Goal: Task Accomplishment & Management: Use online tool/utility

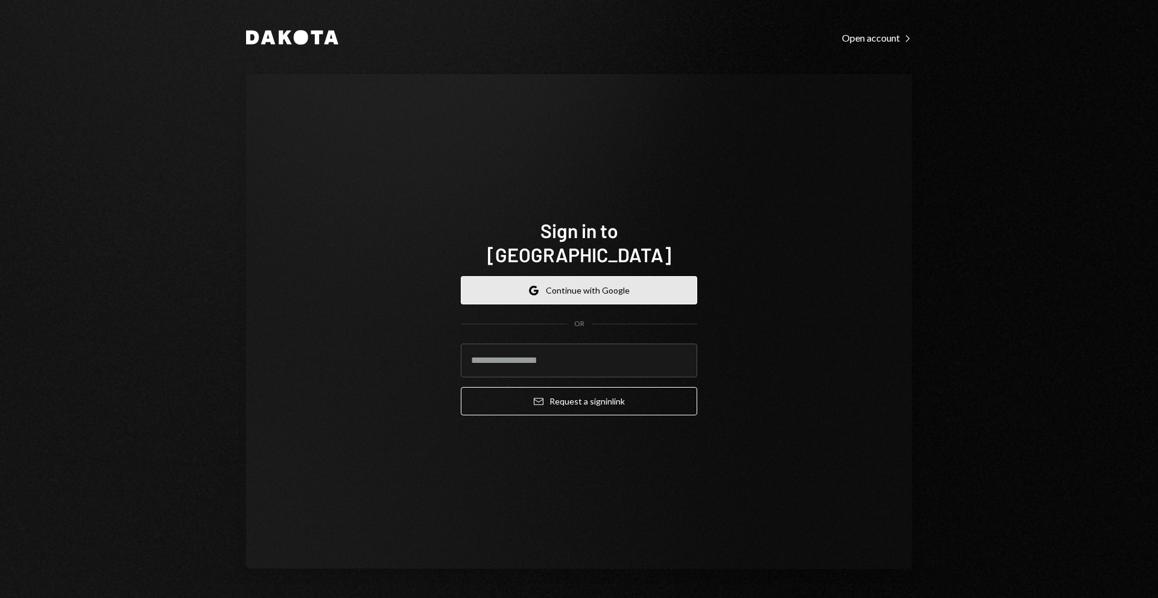
click at [590, 285] on button "Google Continue with Google" at bounding box center [579, 290] width 236 height 28
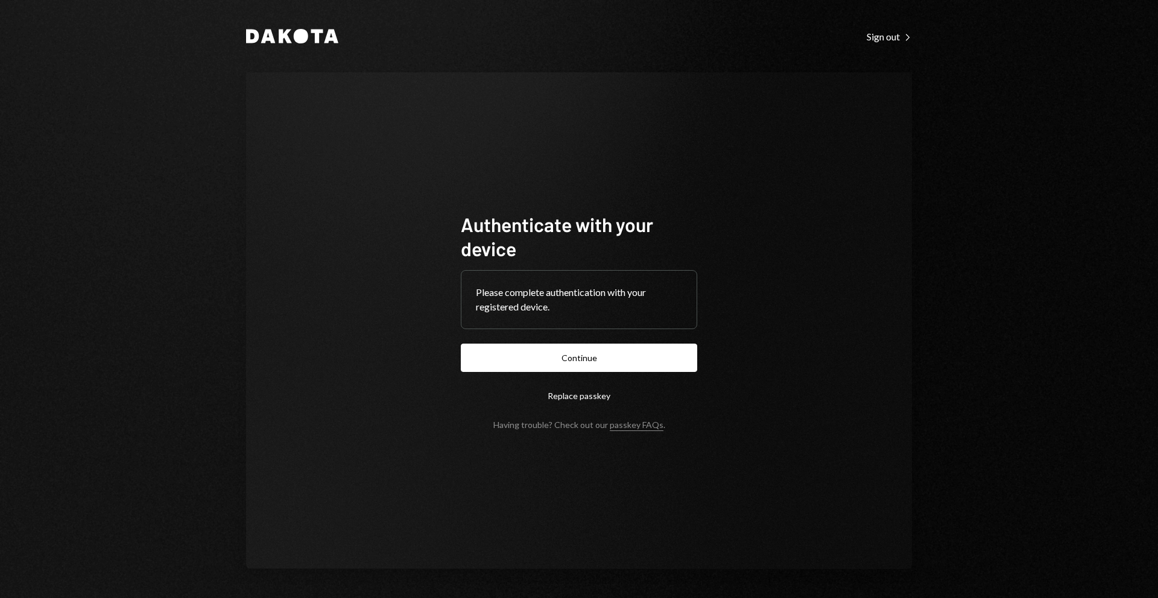
click at [587, 372] on form "Authenticate with your device Please complete authentication with your register…" at bounding box center [579, 321] width 236 height 218
click at [580, 356] on button "Continue" at bounding box center [579, 358] width 236 height 28
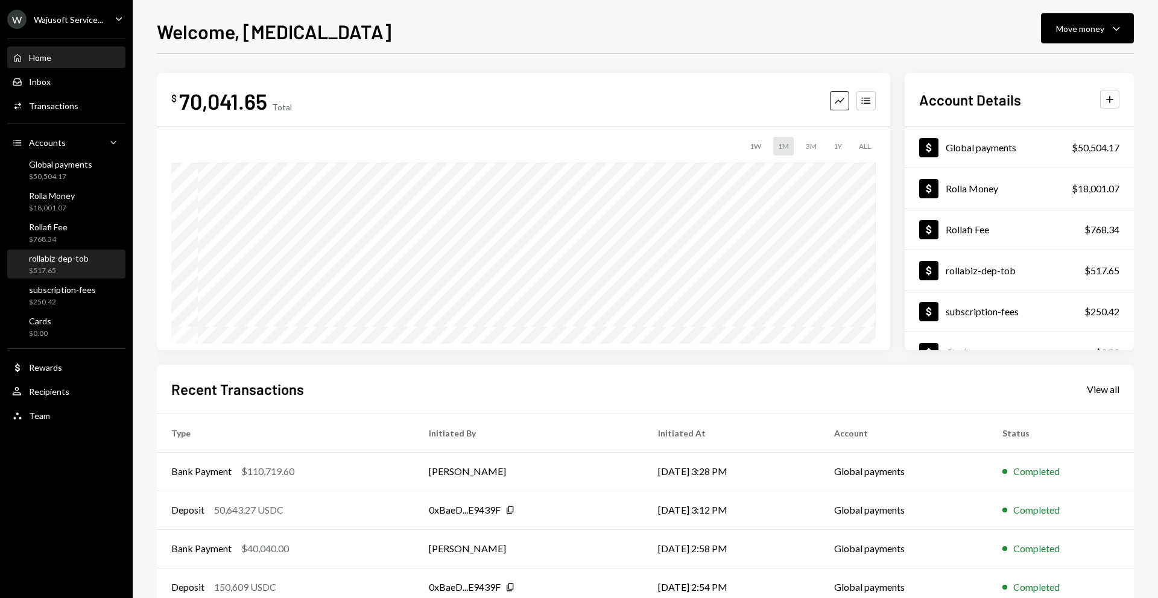
click at [52, 253] on div "rollabiz-dep-tob" at bounding box center [59, 258] width 60 height 10
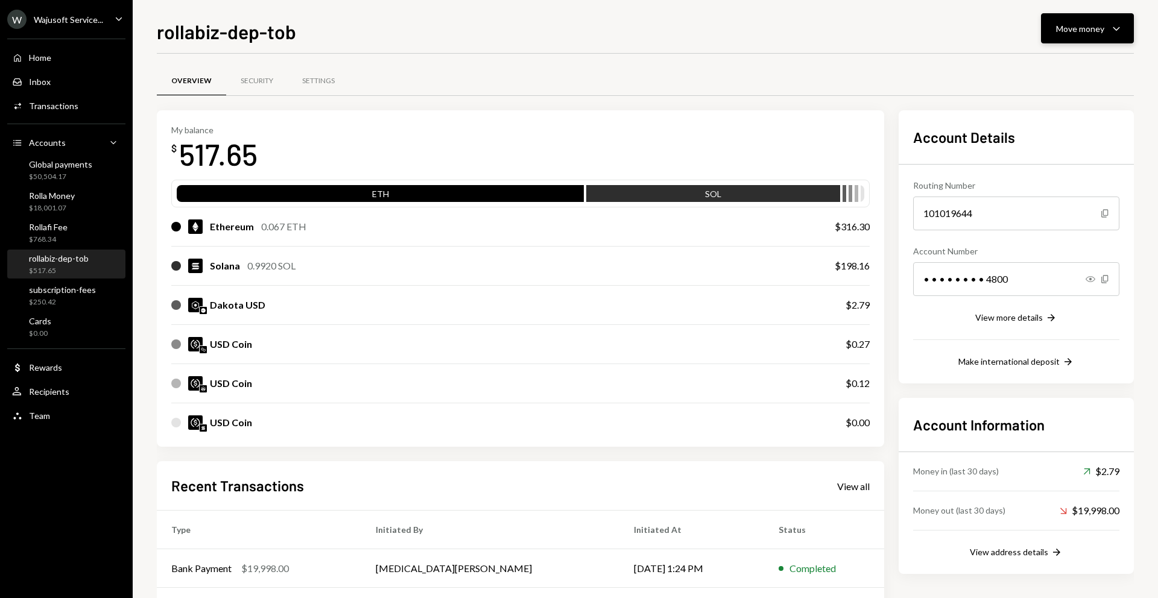
click at [1072, 37] on button "Move money Caret Down" at bounding box center [1087, 28] width 93 height 30
click at [1052, 110] on div "Deposit Deposit" at bounding box center [1068, 119] width 121 height 27
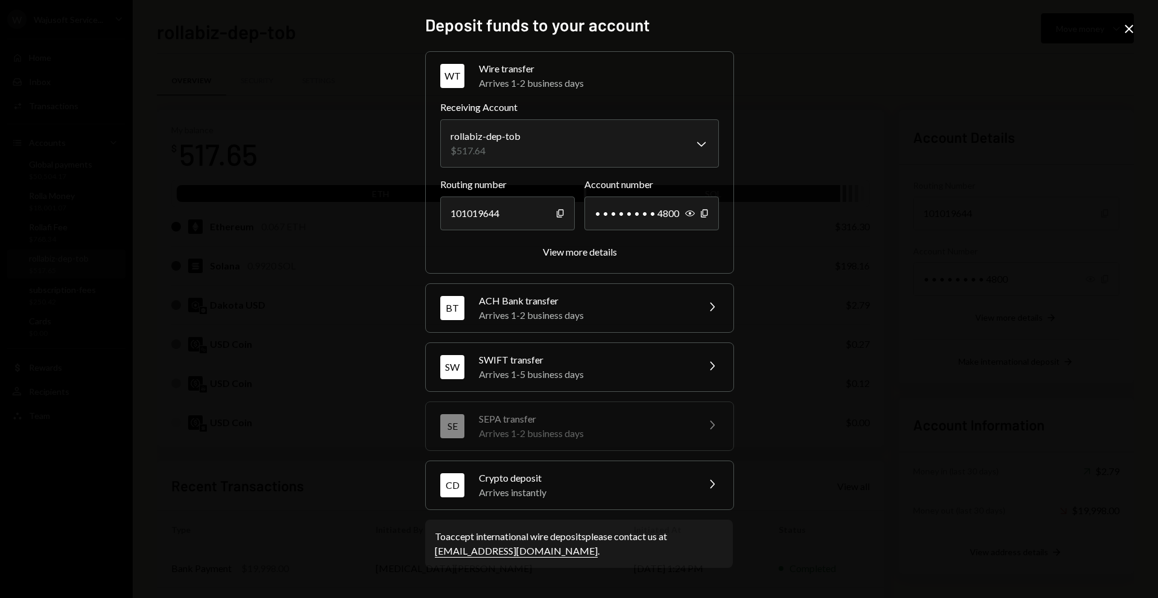
click at [593, 492] on div "Arrives instantly" at bounding box center [584, 492] width 211 height 14
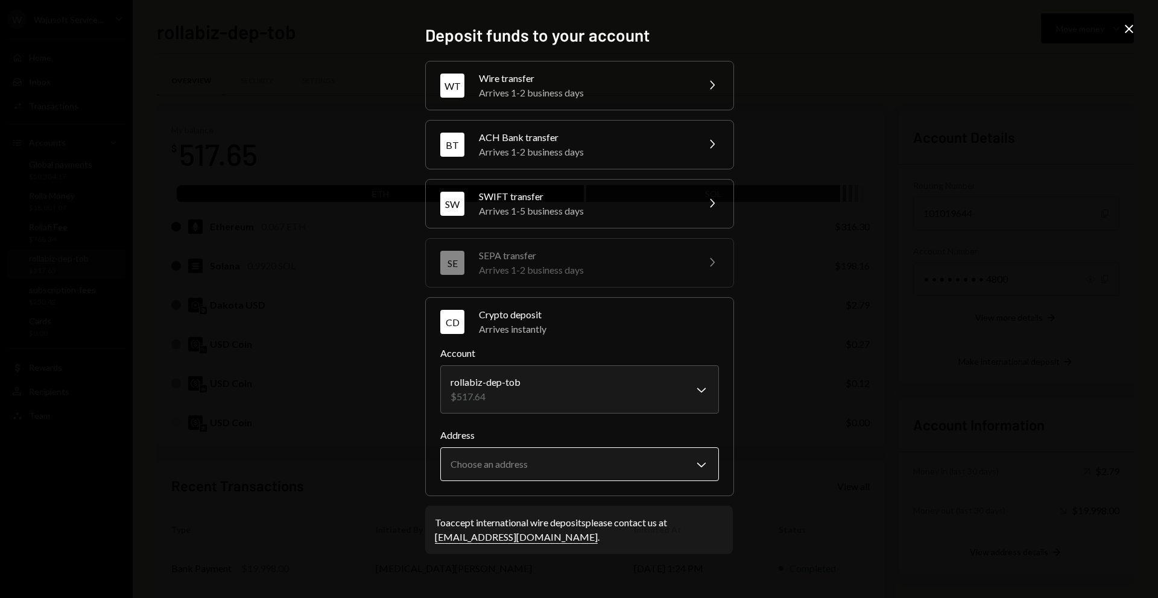
click at [572, 460] on body "W Wajusoft Service... Caret Down Home Home Inbox Inbox Activities Transactions …" at bounding box center [579, 299] width 1158 height 598
select select "**********"
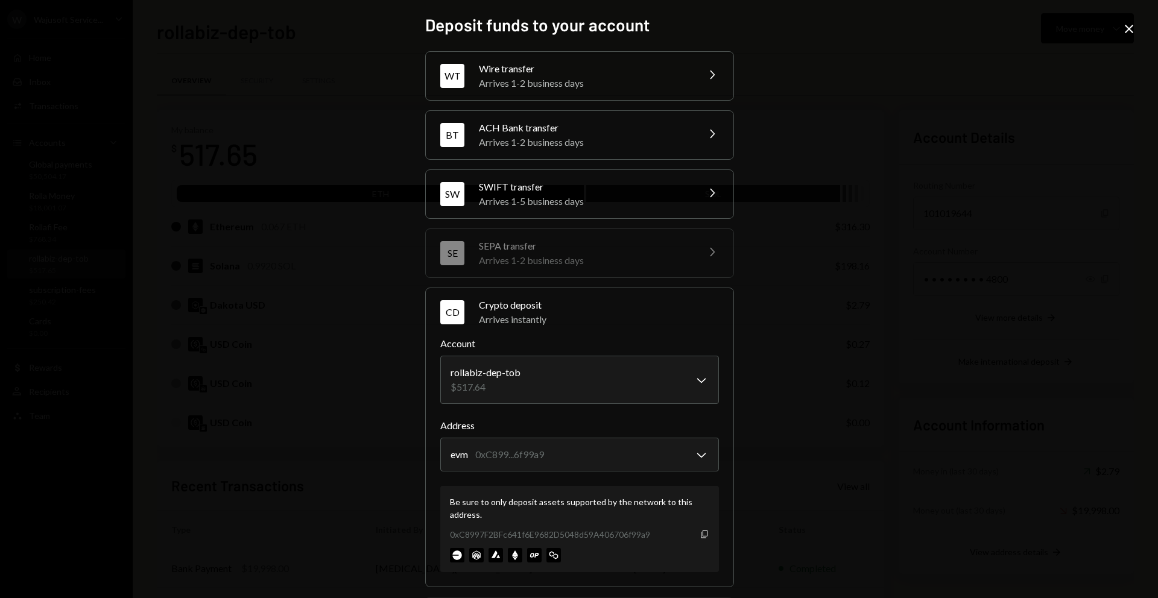
click at [701, 533] on icon "button" at bounding box center [704, 534] width 7 height 8
